Goal: Find specific page/section

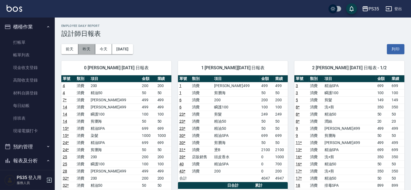
click at [84, 51] on button "昨天" at bounding box center [86, 49] width 17 height 10
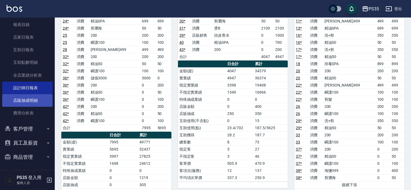
scroll to position [152, 0]
click at [26, 125] on button "客戶管理" at bounding box center [27, 128] width 50 height 14
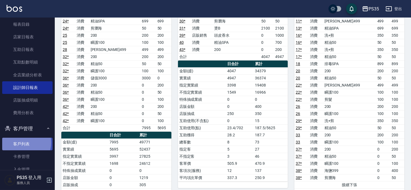
click at [23, 142] on link "客戶列表" at bounding box center [27, 144] width 50 height 13
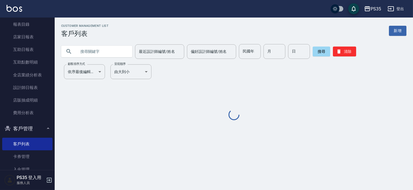
click at [89, 49] on input "text" at bounding box center [102, 51] width 51 height 15
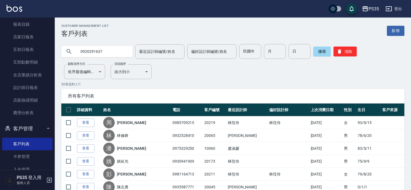
type input "0920291637"
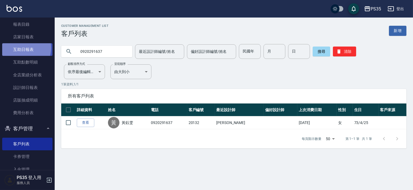
click at [19, 48] on link "互助日報表" at bounding box center [27, 49] width 50 height 13
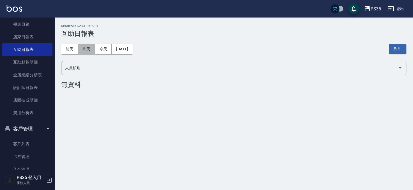
click at [89, 48] on button "昨天" at bounding box center [86, 49] width 17 height 10
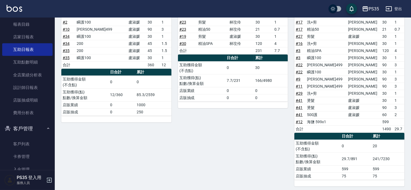
scroll to position [318, 0]
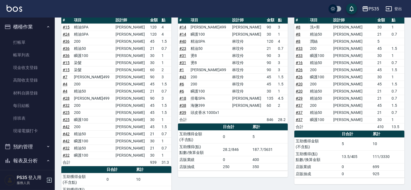
scroll to position [0, 0]
